Goal: Transaction & Acquisition: Download file/media

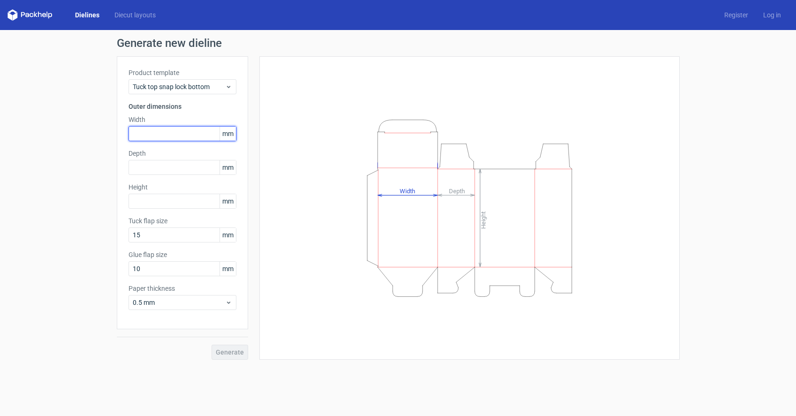
click at [169, 131] on input "text" at bounding box center [183, 133] width 108 height 15
click at [229, 137] on span "mm" at bounding box center [228, 134] width 16 height 14
click at [229, 133] on span "mm" at bounding box center [228, 134] width 16 height 14
click at [192, 136] on input "text" at bounding box center [183, 133] width 108 height 15
click at [180, 138] on input "text" at bounding box center [183, 133] width 108 height 15
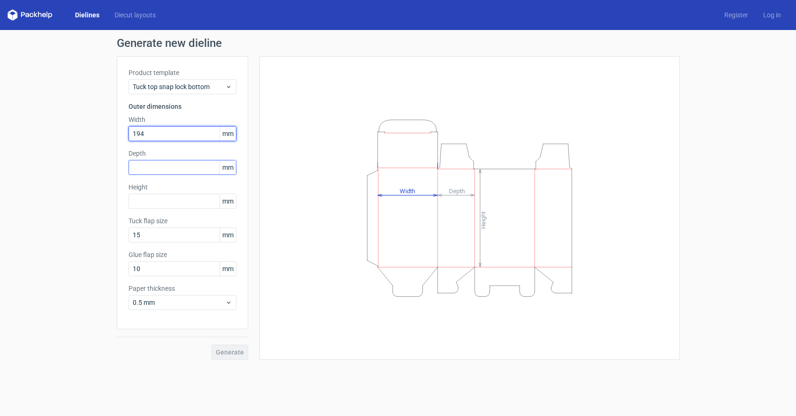
type input "194"
click at [165, 172] on input "text" at bounding box center [183, 167] width 108 height 15
click at [171, 199] on input "text" at bounding box center [183, 201] width 108 height 15
type input "84"
click at [164, 168] on input "text" at bounding box center [183, 167] width 108 height 15
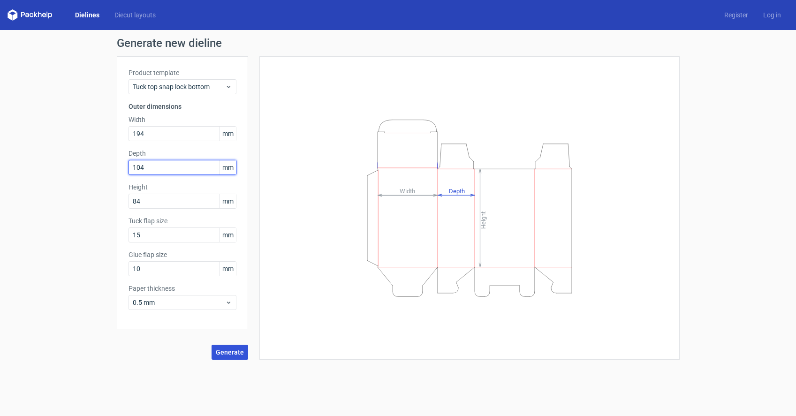
type input "104"
click at [231, 352] on span "Generate" at bounding box center [230, 352] width 28 height 7
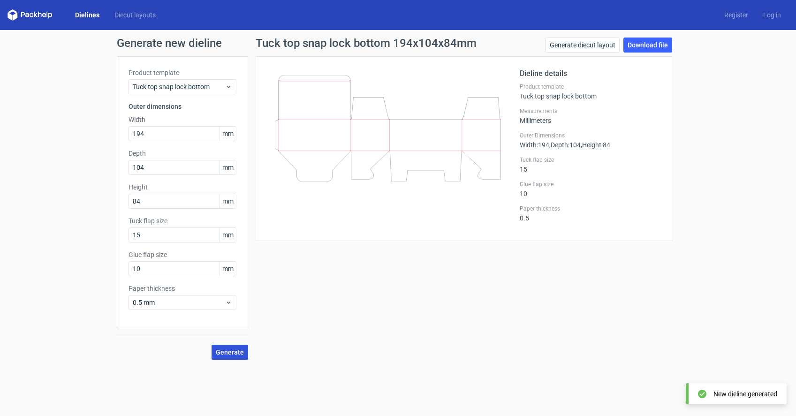
click at [234, 351] on span "Generate" at bounding box center [230, 352] width 28 height 7
click at [660, 48] on link "Download file" at bounding box center [648, 45] width 49 height 15
